Goal: Task Accomplishment & Management: Manage account settings

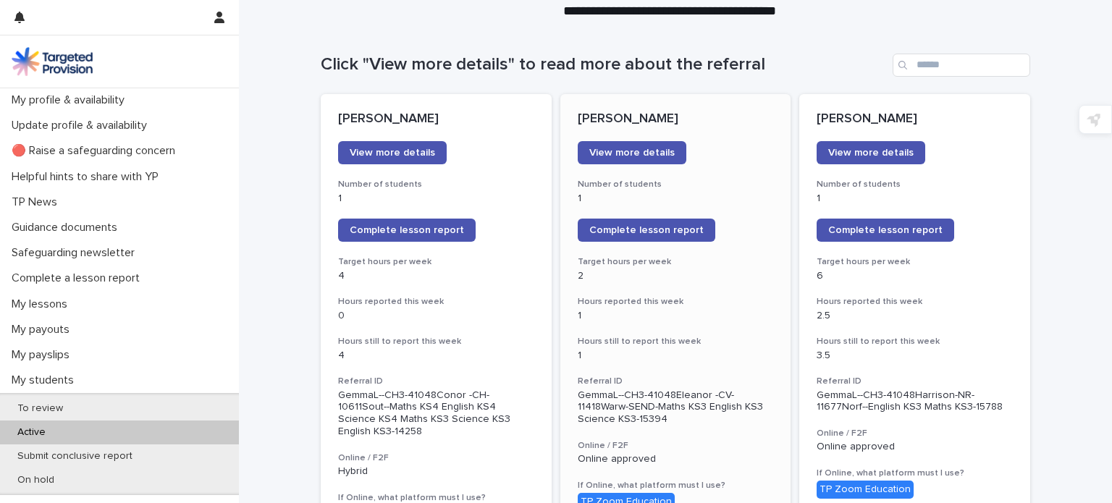
scroll to position [122, 0]
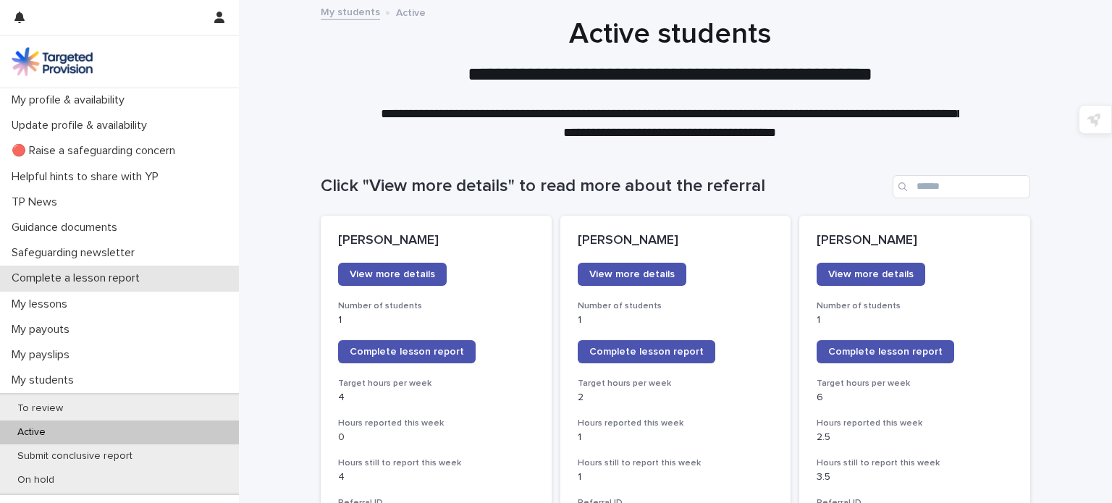
scroll to position [164, 0]
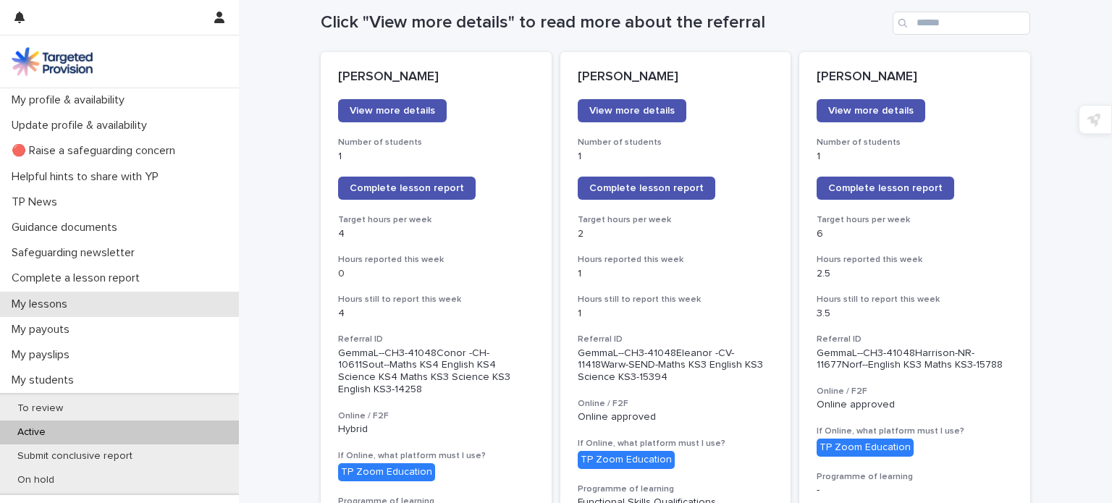
click at [106, 312] on div "My lessons" at bounding box center [119, 304] width 239 height 25
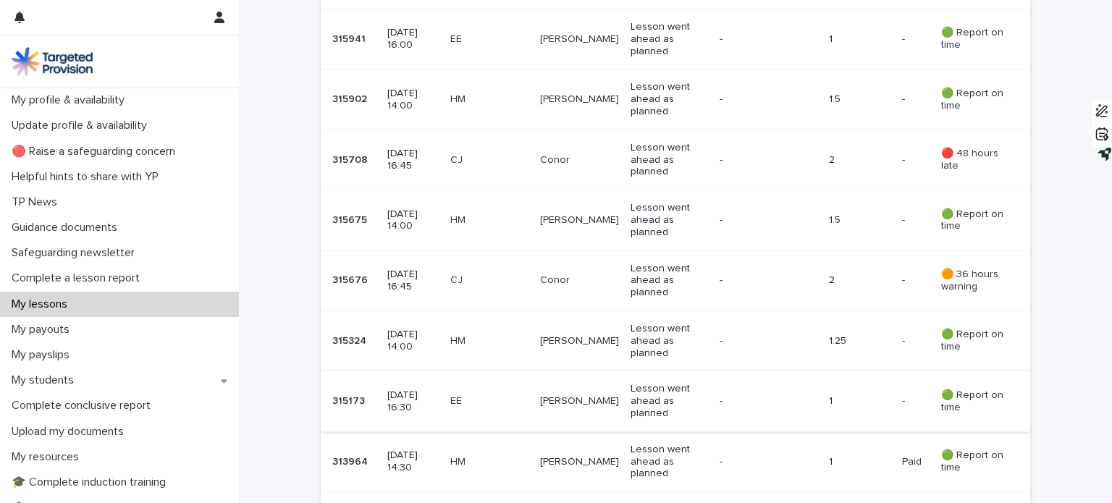
scroll to position [1105, 0]
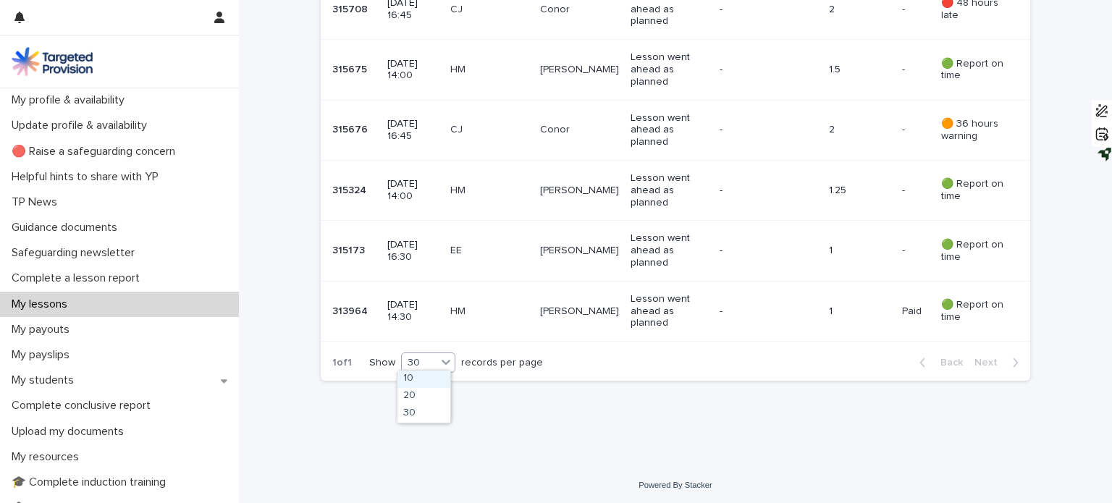
click at [440, 358] on icon at bounding box center [446, 362] width 14 height 14
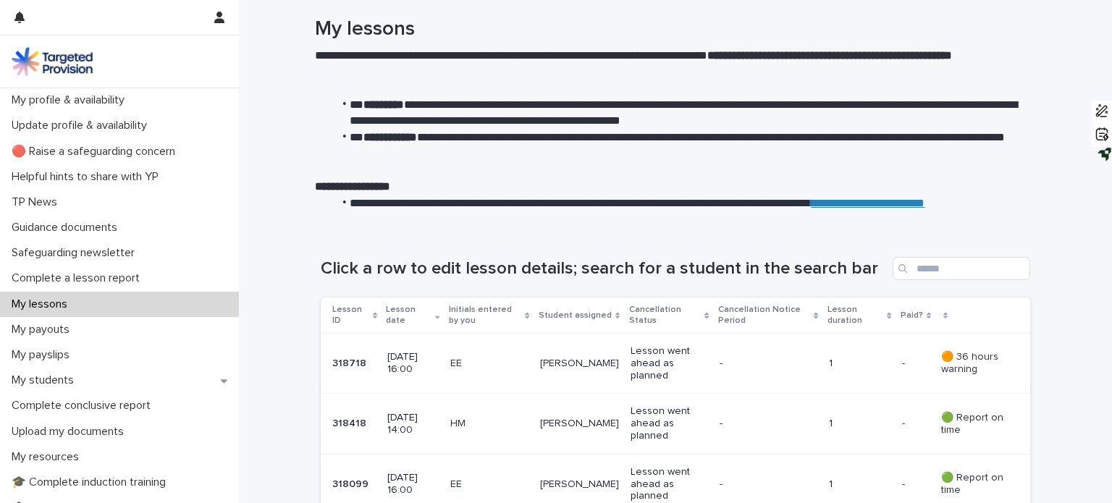
scroll to position [0, 0]
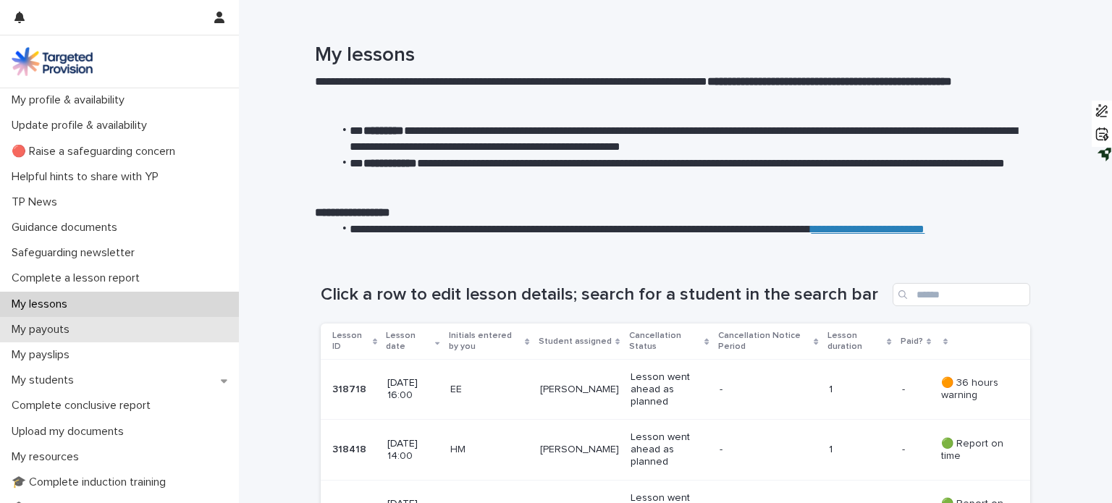
click at [92, 326] on div "My payouts" at bounding box center [119, 329] width 239 height 25
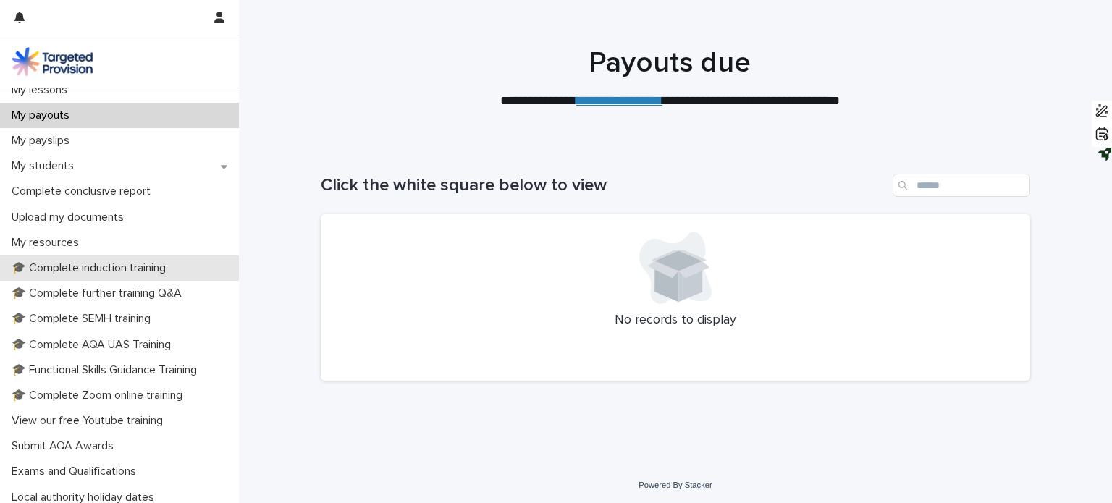
scroll to position [323, 0]
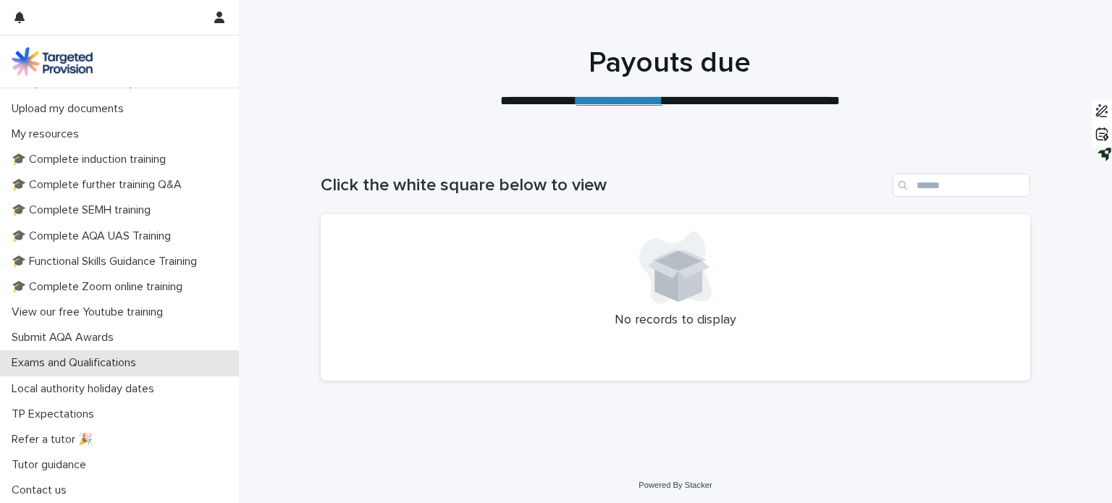
click at [110, 357] on p "Exams and Qualifications" at bounding box center [77, 363] width 142 height 14
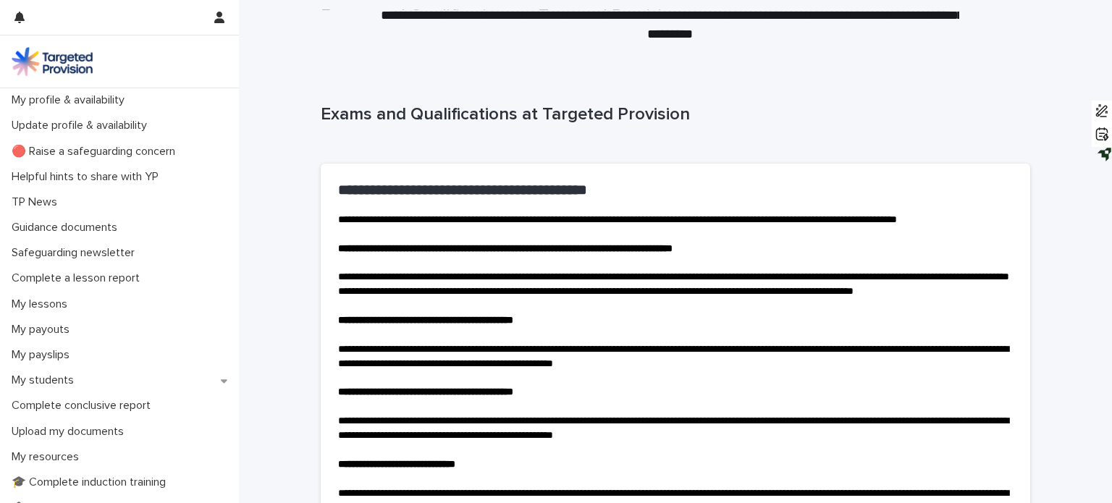
scroll to position [84, 0]
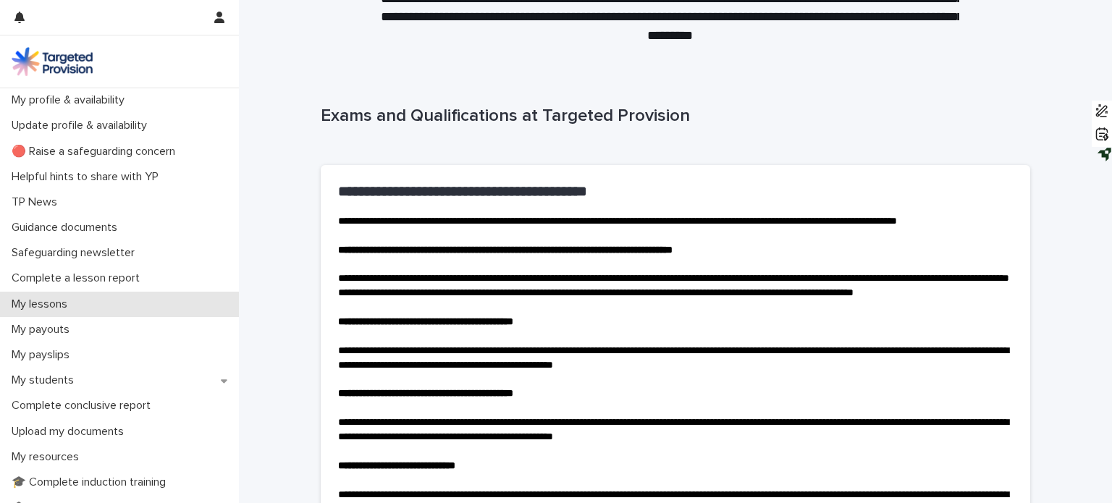
click at [72, 306] on p "My lessons" at bounding box center [42, 304] width 73 height 14
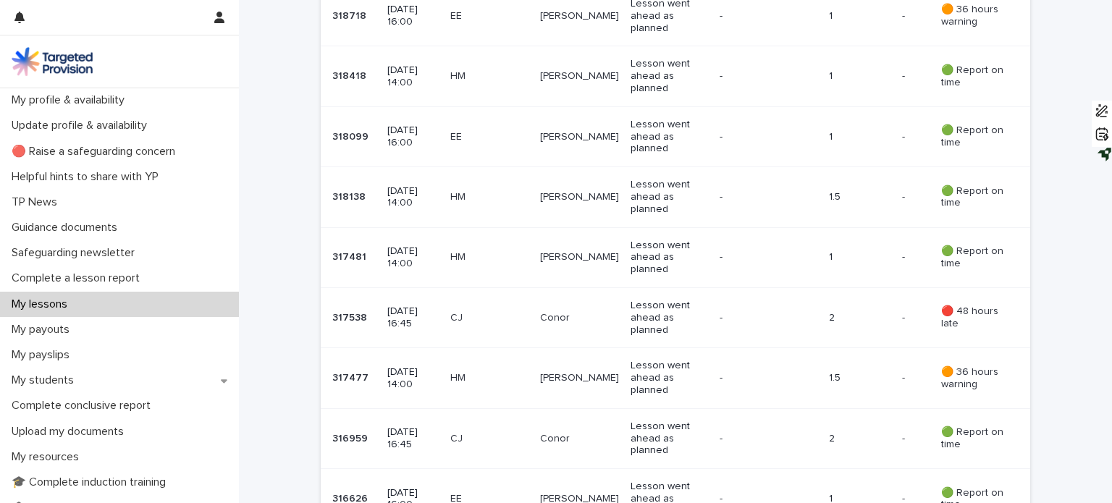
scroll to position [373, 0]
click at [468, 295] on td "CJ" at bounding box center [489, 318] width 90 height 60
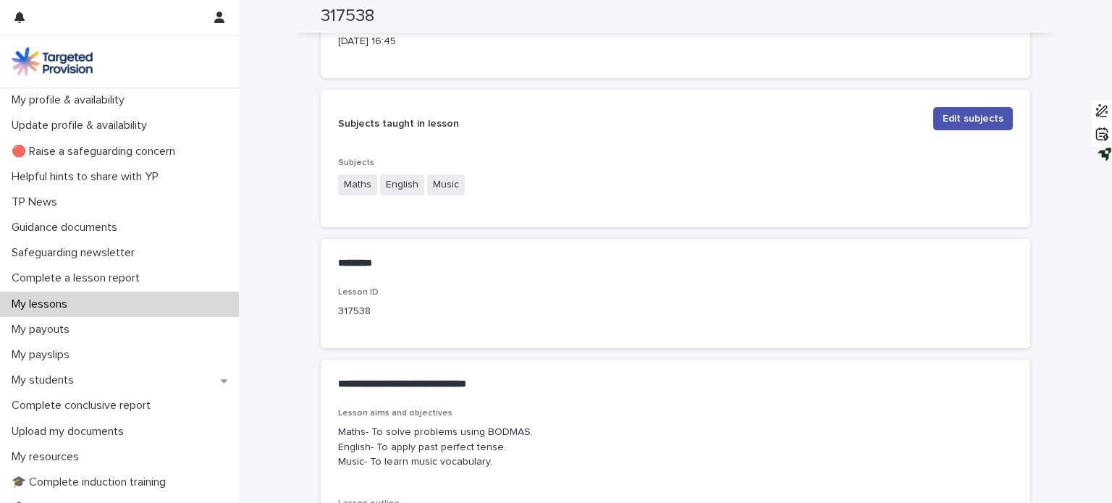
scroll to position [738, 0]
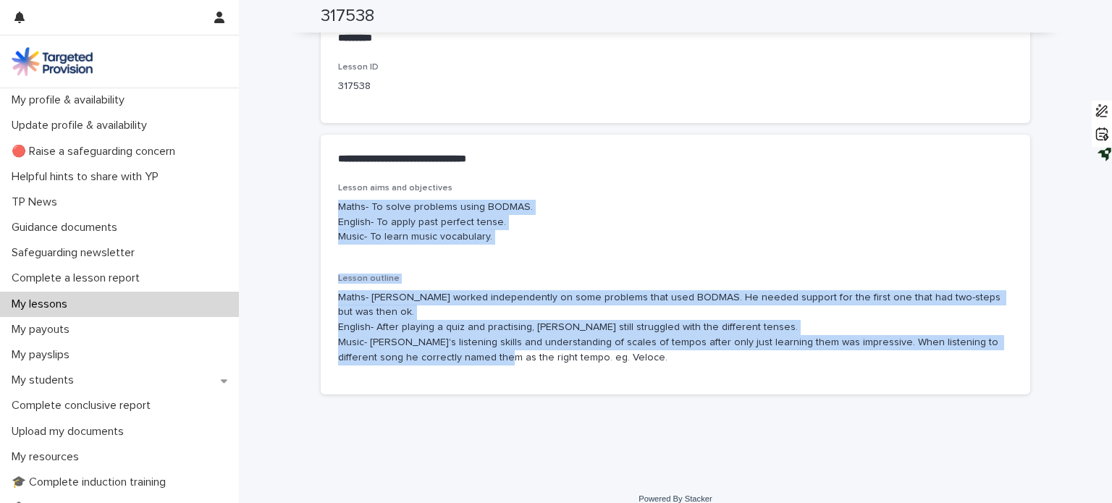
drag, startPoint x: 333, startPoint y: 202, endPoint x: 596, endPoint y: 378, distance: 316.2
click at [596, 378] on div "Lesson aims and objectives Maths- To solve problems using BODMAS. English- To a…" at bounding box center [675, 288] width 709 height 211
copy div "Maths- To solve problems using BODMAS. English- To apply past perfect tense. Mu…"
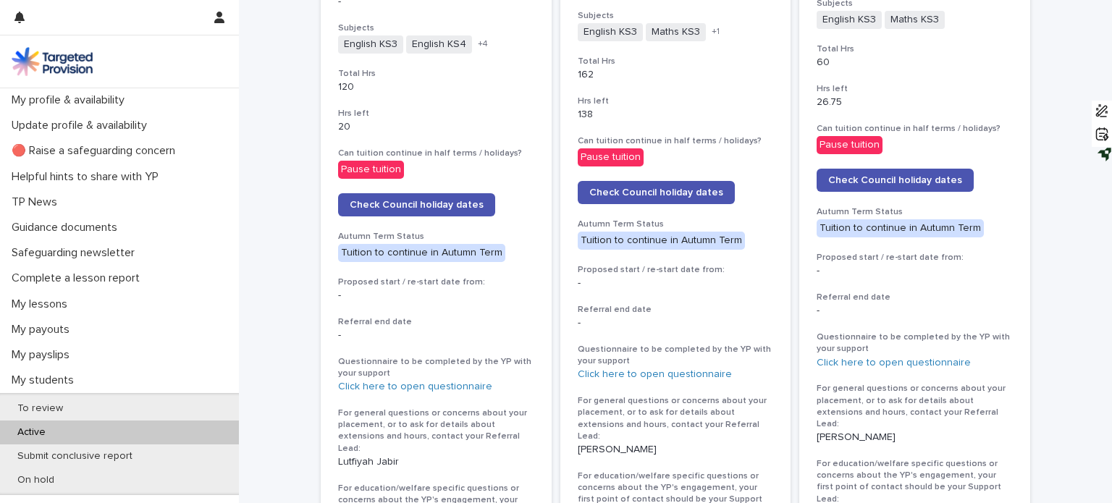
scroll to position [677, 0]
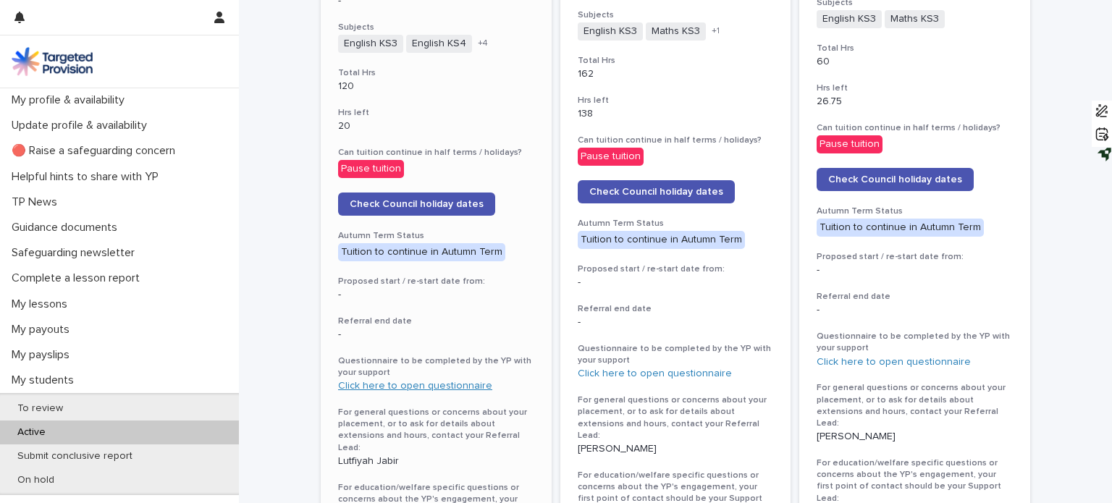
click at [358, 381] on link "Click here to open questionnaire" at bounding box center [415, 386] width 154 height 10
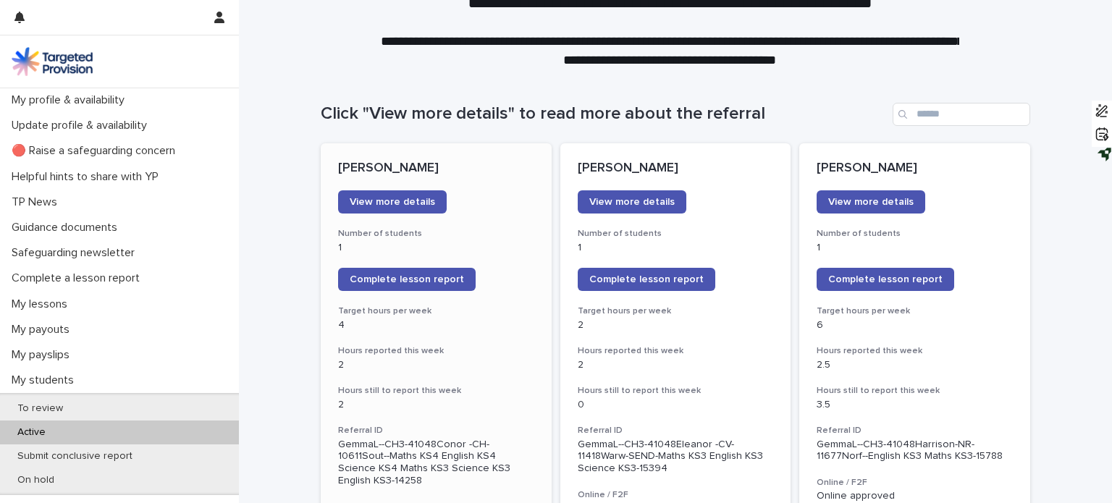
scroll to position [72, 0]
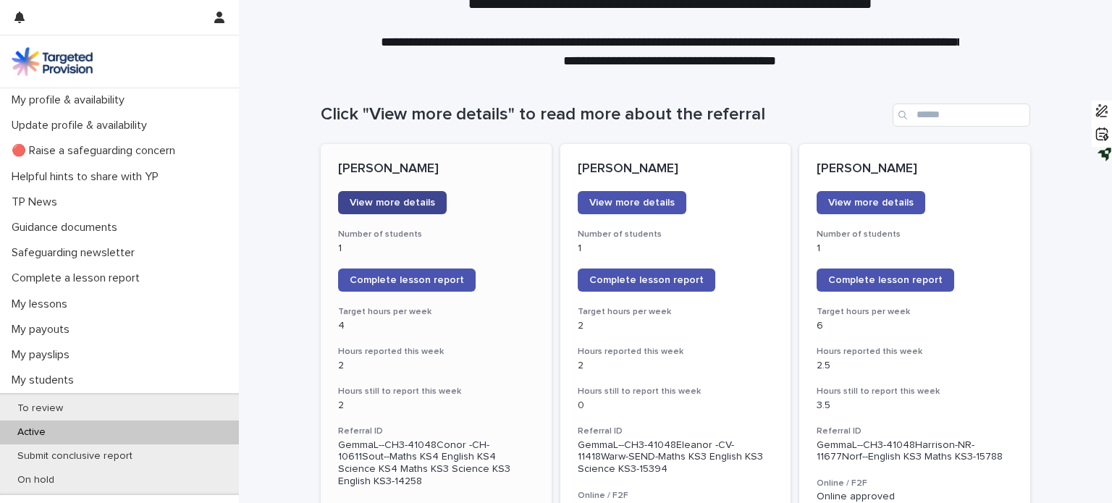
click at [423, 205] on span "View more details" at bounding box center [392, 203] width 85 height 10
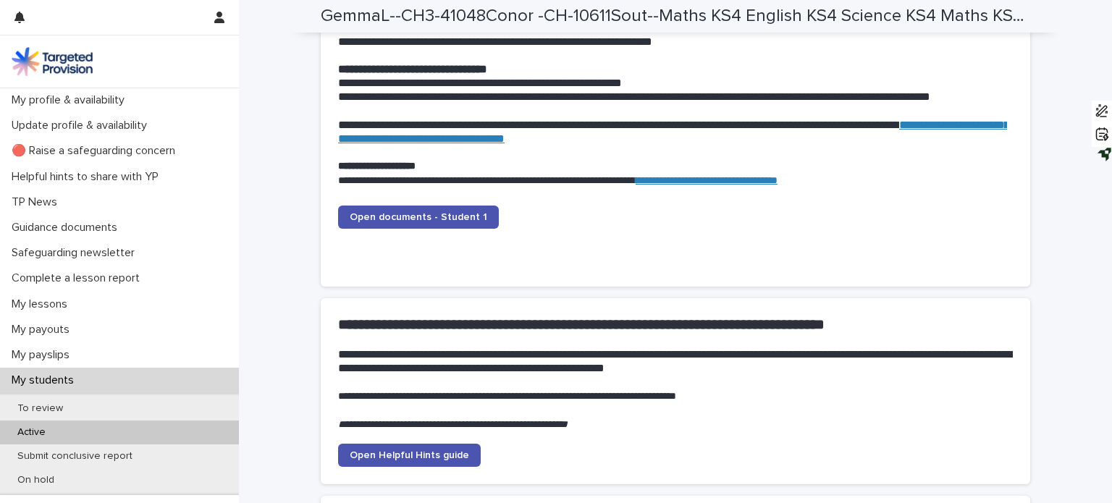
scroll to position [1488, 0]
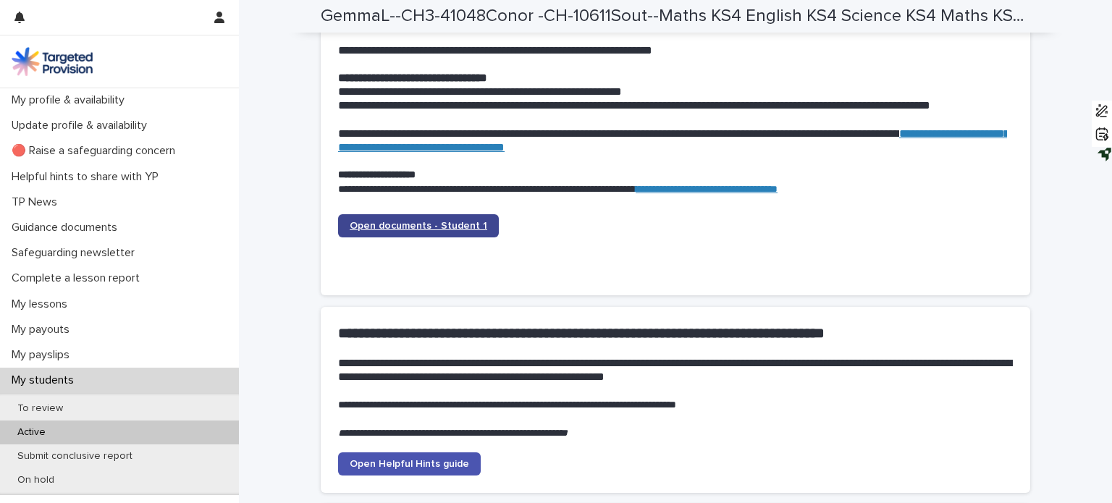
click at [406, 221] on span "Open documents - Student 1" at bounding box center [419, 226] width 138 height 10
